Goal: Transaction & Acquisition: Purchase product/service

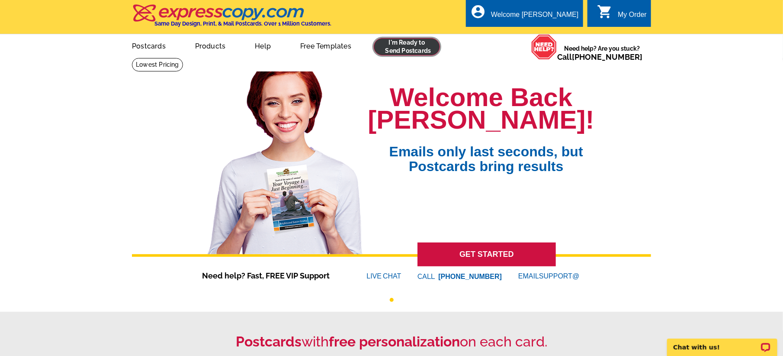
click at [405, 46] on link at bounding box center [407, 46] width 66 height 17
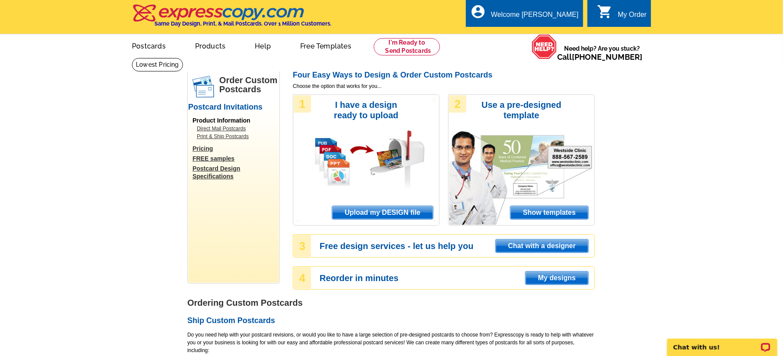
click at [362, 209] on span "Upload my DESIGN file" at bounding box center [382, 212] width 101 height 13
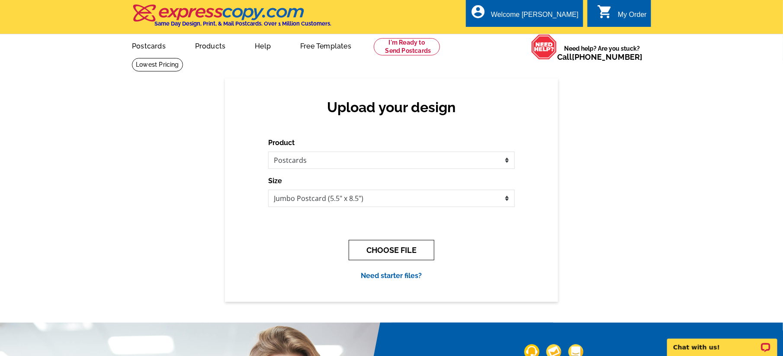
click at [405, 251] on button "CHOOSE FILE" at bounding box center [392, 250] width 86 height 20
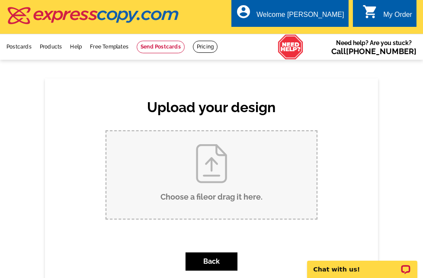
click at [57, 93] on div "Upload your design Product Please select the type of file... Postcards Business…" at bounding box center [211, 195] width 333 height 235
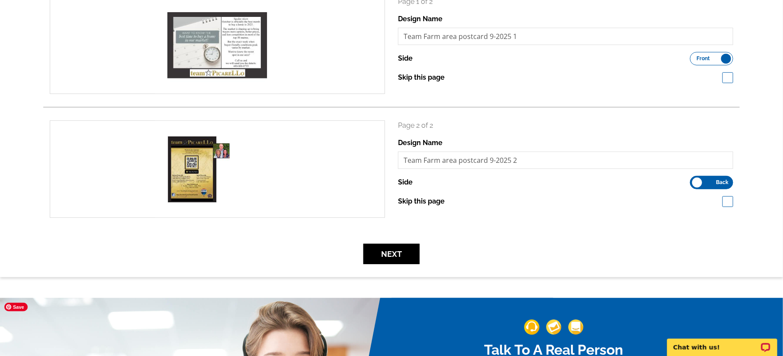
scroll to position [162, 0]
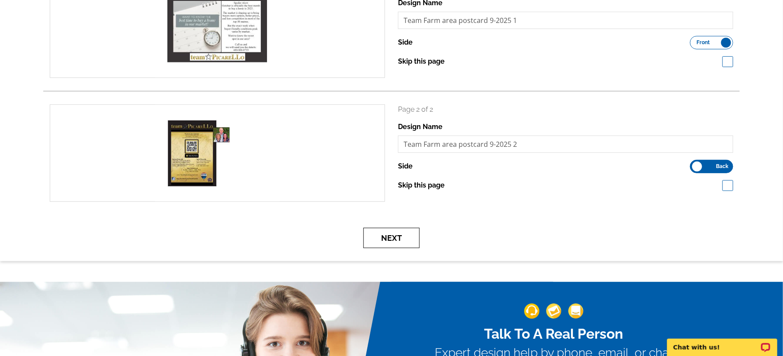
click at [385, 238] on button "Next" at bounding box center [392, 238] width 56 height 20
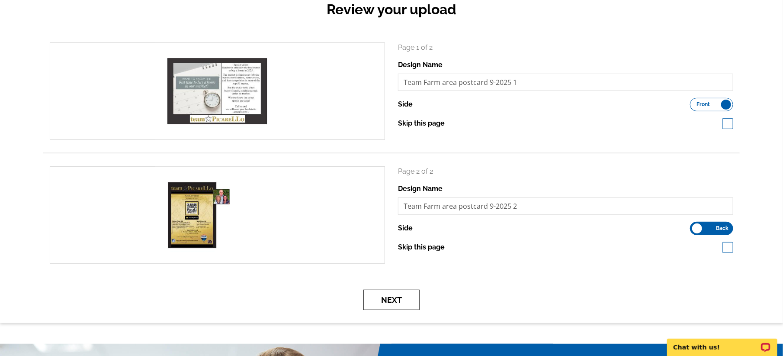
scroll to position [0, 0]
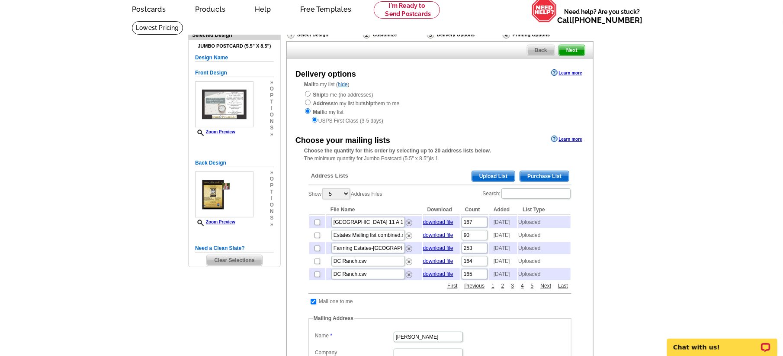
scroll to position [54, 0]
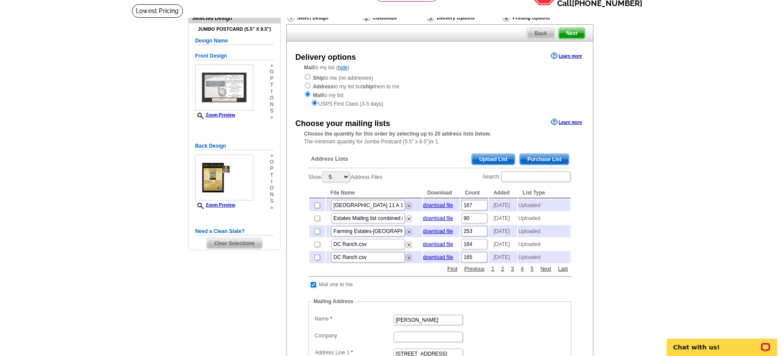
click at [496, 161] on span "Upload List" at bounding box center [493, 159] width 43 height 10
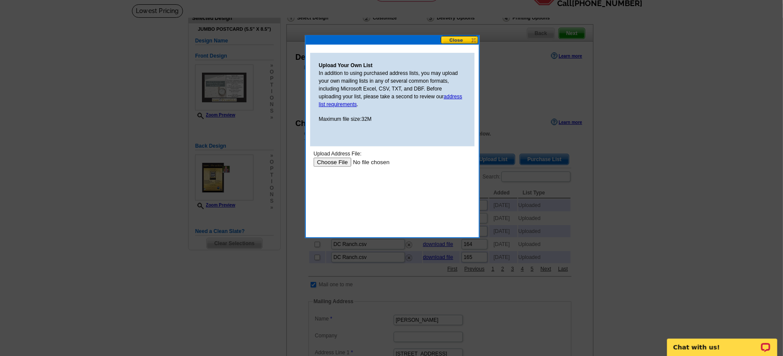
scroll to position [0, 0]
click at [335, 163] on input "file" at bounding box center [368, 161] width 110 height 9
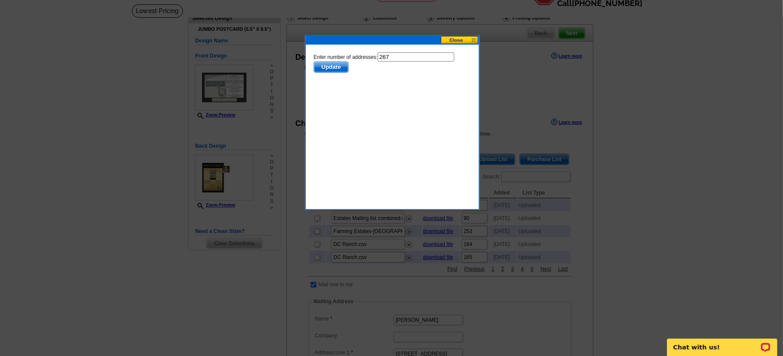
click at [399, 57] on input "267" at bounding box center [415, 56] width 77 height 9
type input "266"
click at [330, 65] on span "Update" at bounding box center [331, 66] width 34 height 10
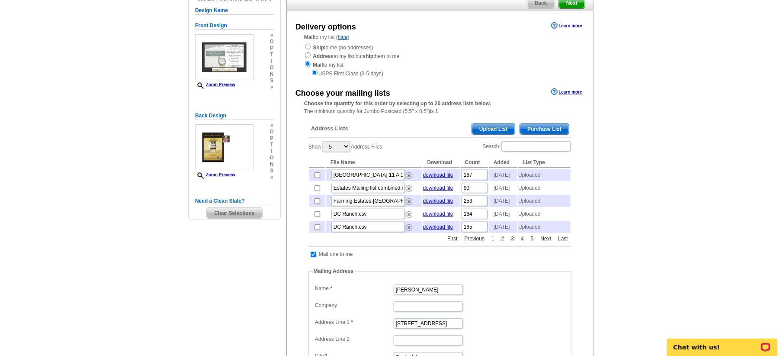
scroll to position [108, 0]
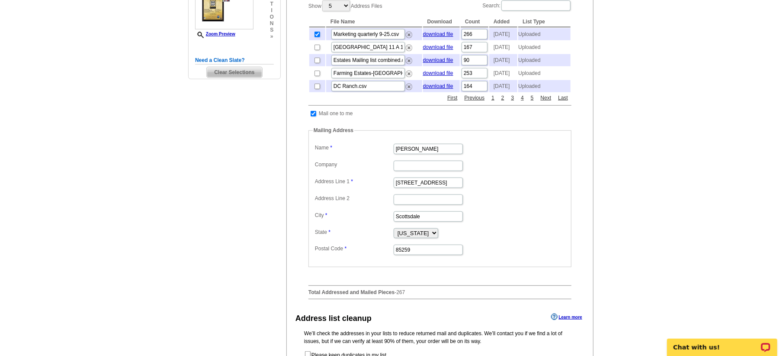
scroll to position [271, 0]
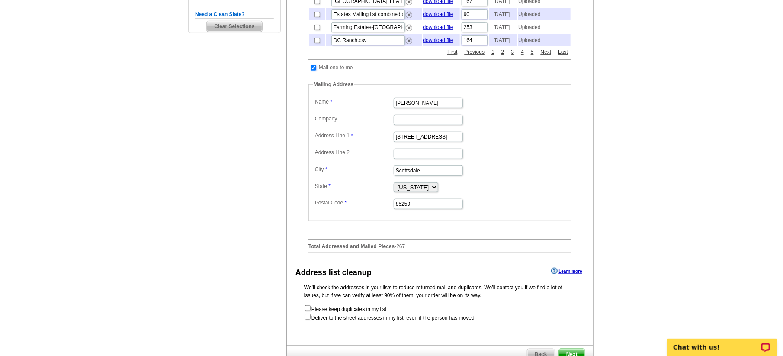
click at [312, 71] on input "checkbox" at bounding box center [314, 68] width 6 height 6
checkbox input "false"
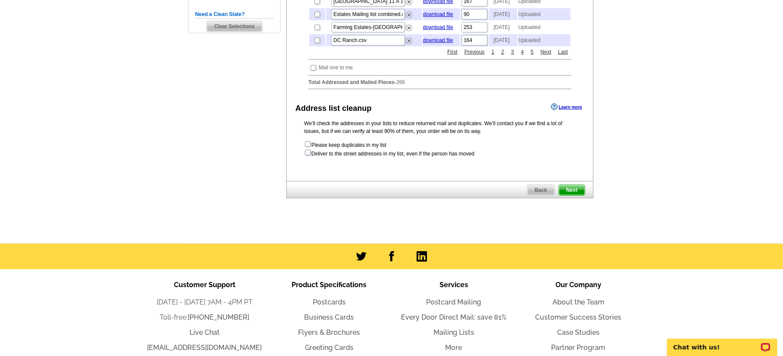
click at [308, 155] on input "checkbox" at bounding box center [308, 153] width 6 height 6
checkbox input "true"
radio input "true"
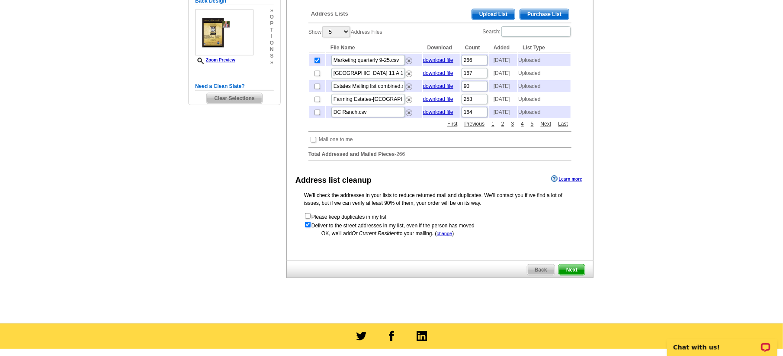
scroll to position [369, 0]
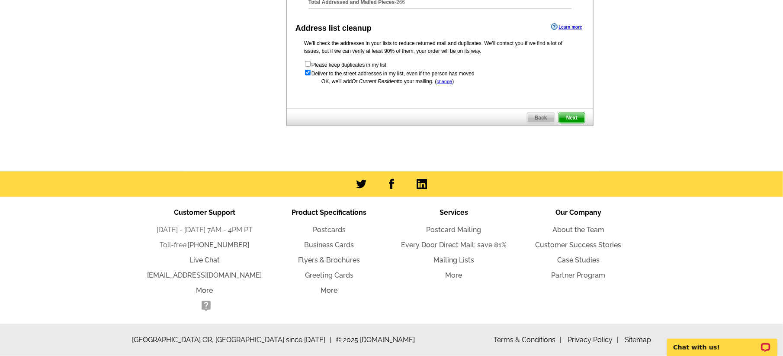
click at [571, 122] on span "Next" at bounding box center [572, 118] width 26 height 10
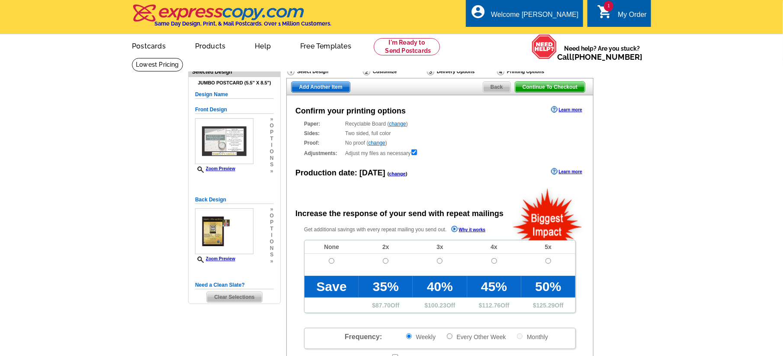
radio input "false"
click at [332, 262] on input "radio" at bounding box center [332, 261] width 6 height 6
radio input "true"
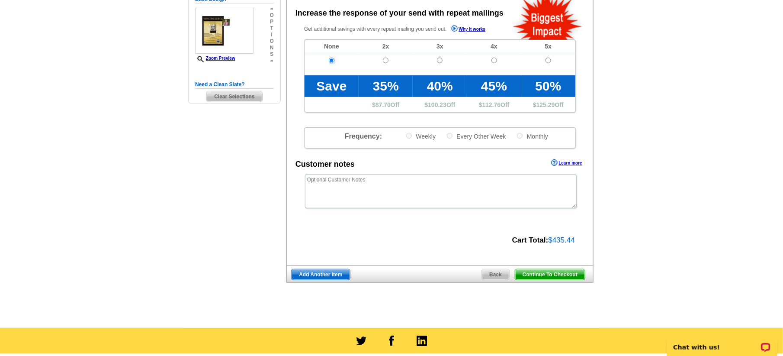
scroll to position [216, 0]
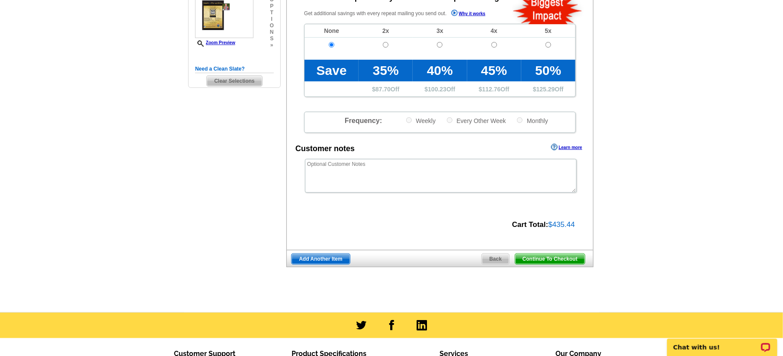
click at [556, 258] on span "Continue To Checkout" at bounding box center [550, 259] width 70 height 10
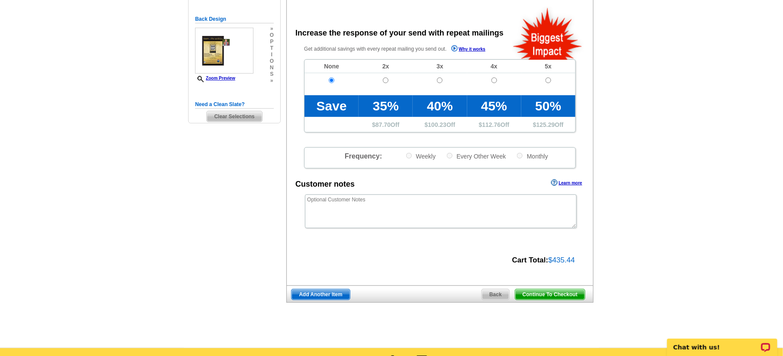
scroll to position [162, 0]
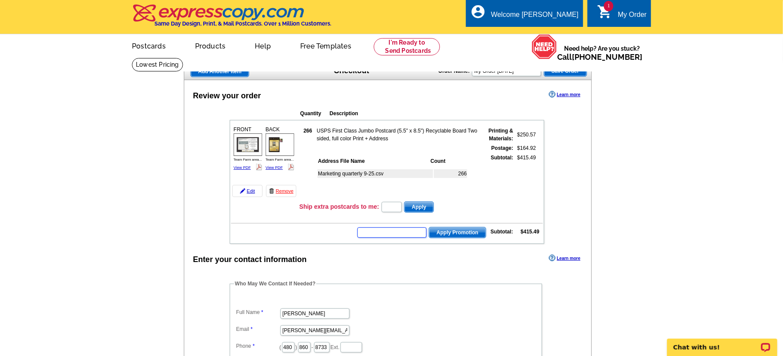
click at [385, 232] on input "text" at bounding box center [392, 232] width 69 height 10
type input "GROW0925"
click at [459, 235] on span "Apply Promotion" at bounding box center [457, 232] width 57 height 10
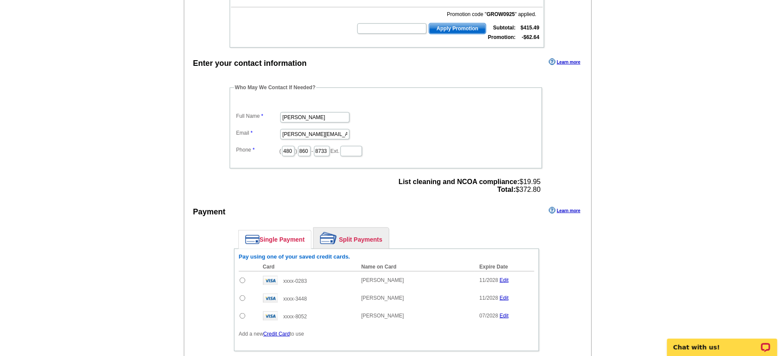
scroll to position [270, 0]
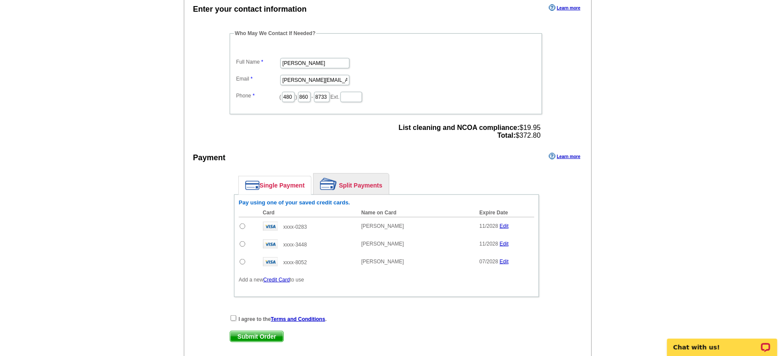
click at [242, 225] on input "radio" at bounding box center [243, 226] width 6 height 6
radio input "true"
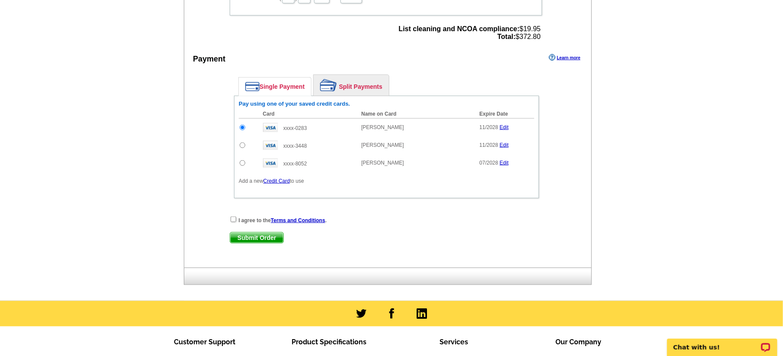
scroll to position [379, 0]
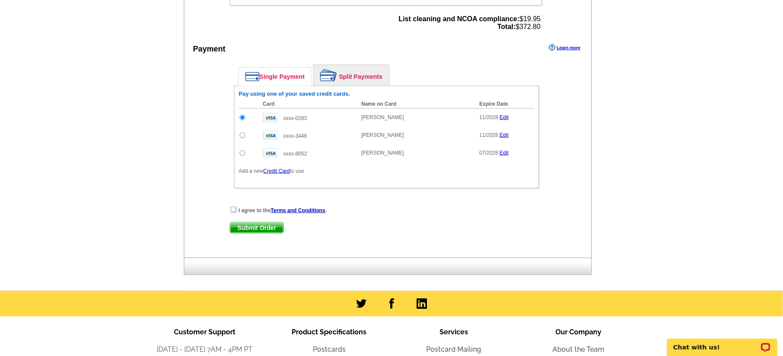
click at [232, 210] on input "checkbox" at bounding box center [234, 209] width 6 height 6
checkbox input "true"
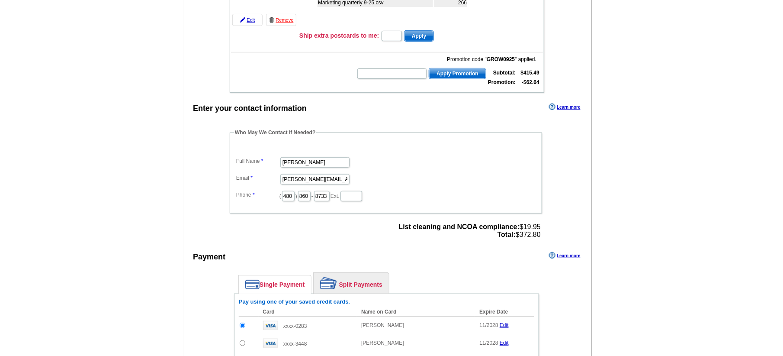
scroll to position [162, 0]
